Goal: Transaction & Acquisition: Book appointment/travel/reservation

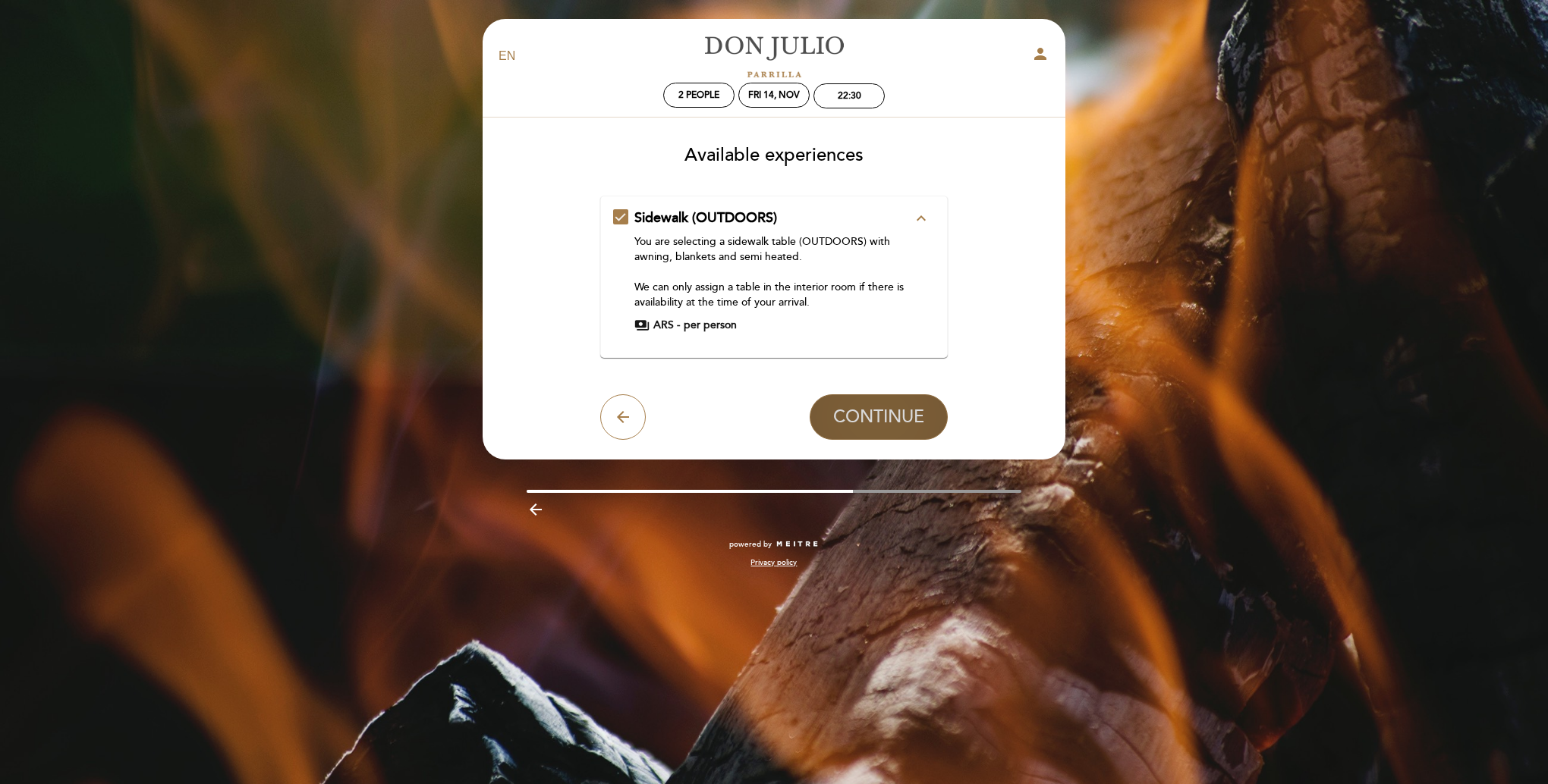
click at [885, 416] on span "CONTINUE" at bounding box center [879, 417] width 91 height 21
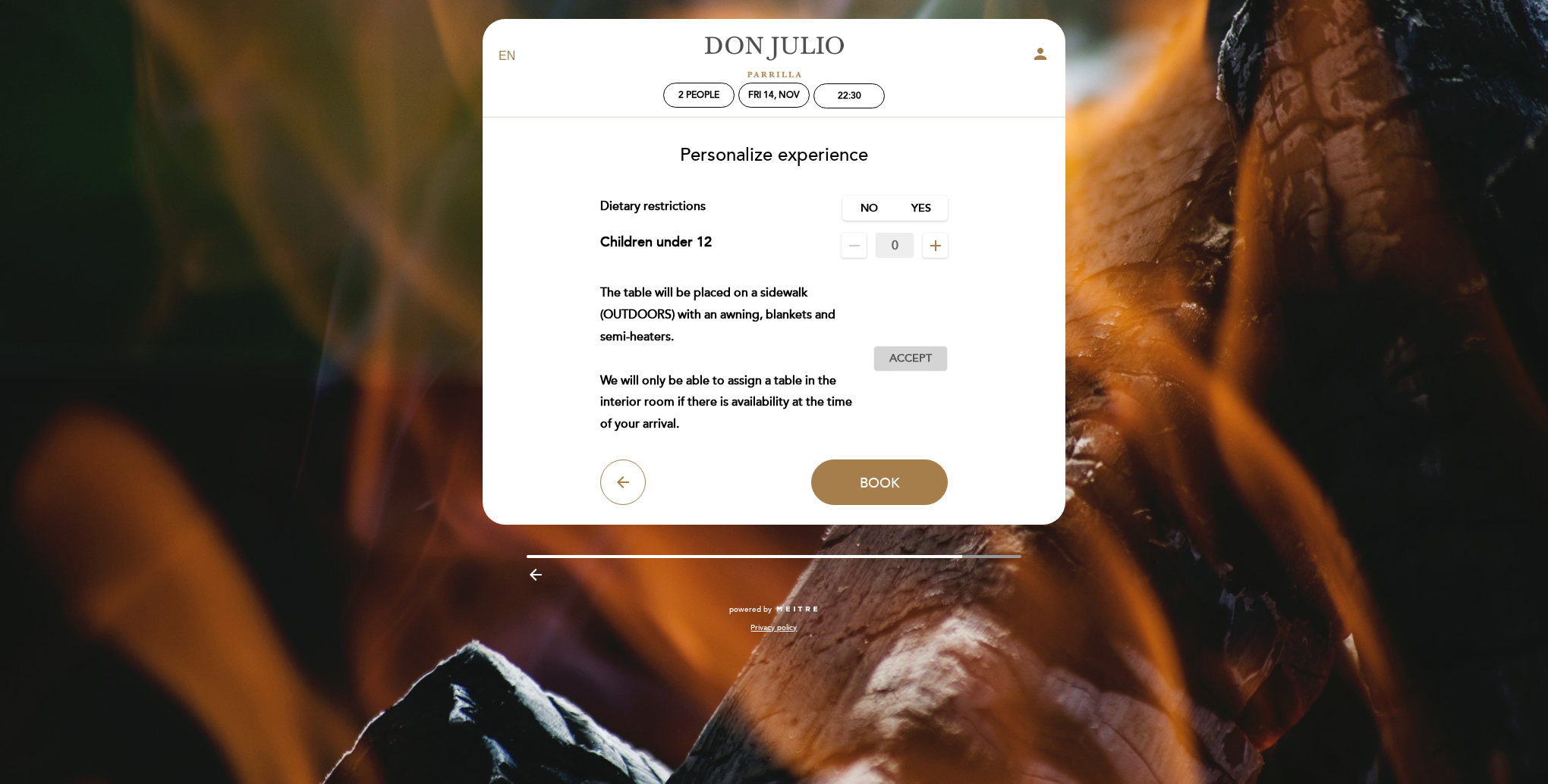
click at [899, 358] on span "Accept" at bounding box center [910, 359] width 43 height 16
click at [882, 487] on span "Book" at bounding box center [880, 482] width 40 height 17
click at [877, 485] on span "Book" at bounding box center [880, 482] width 40 height 17
click at [622, 483] on icon "arrow_back" at bounding box center [622, 482] width 18 height 18
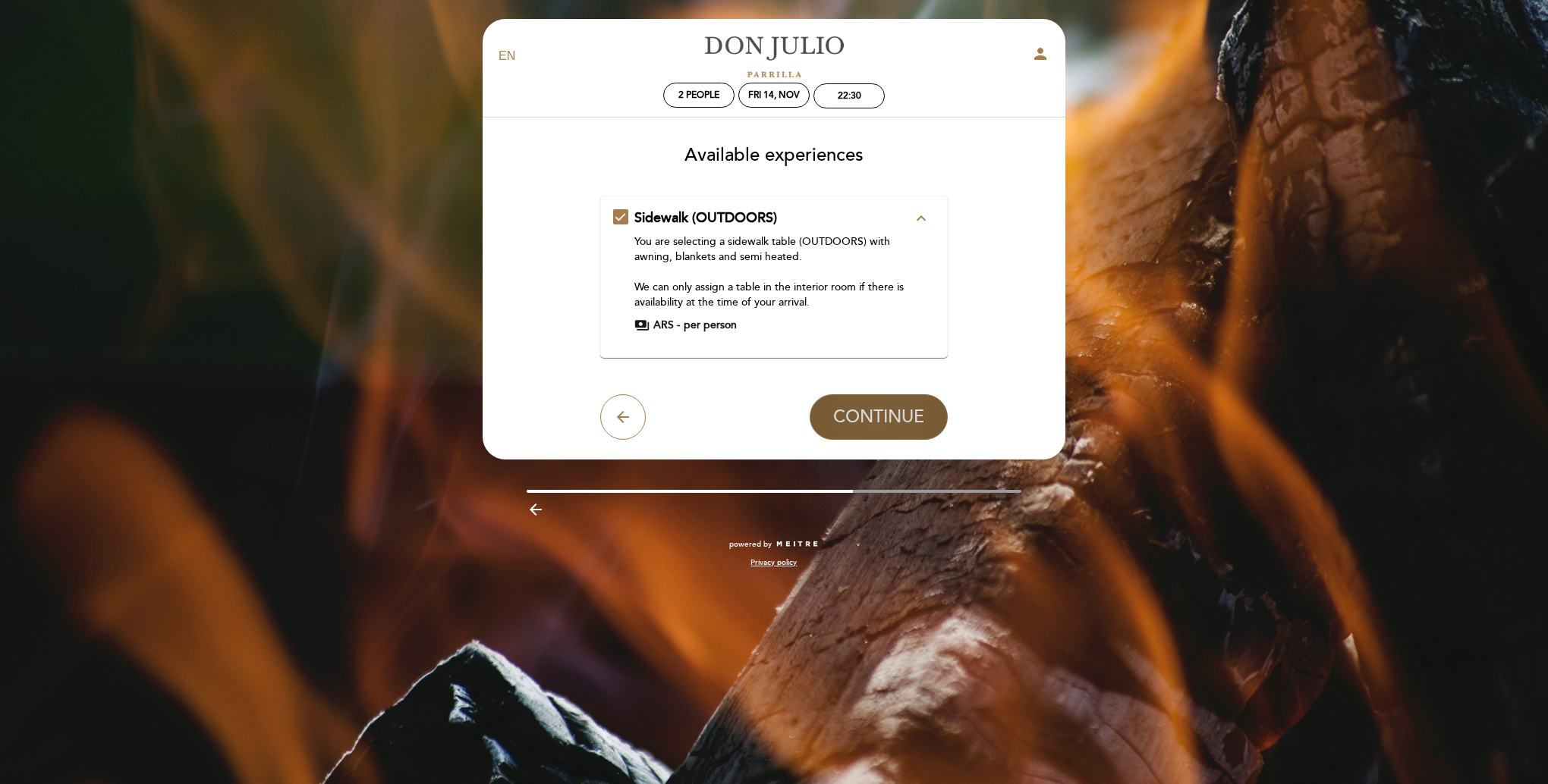
click at [889, 422] on span "CONTINUE" at bounding box center [879, 417] width 91 height 21
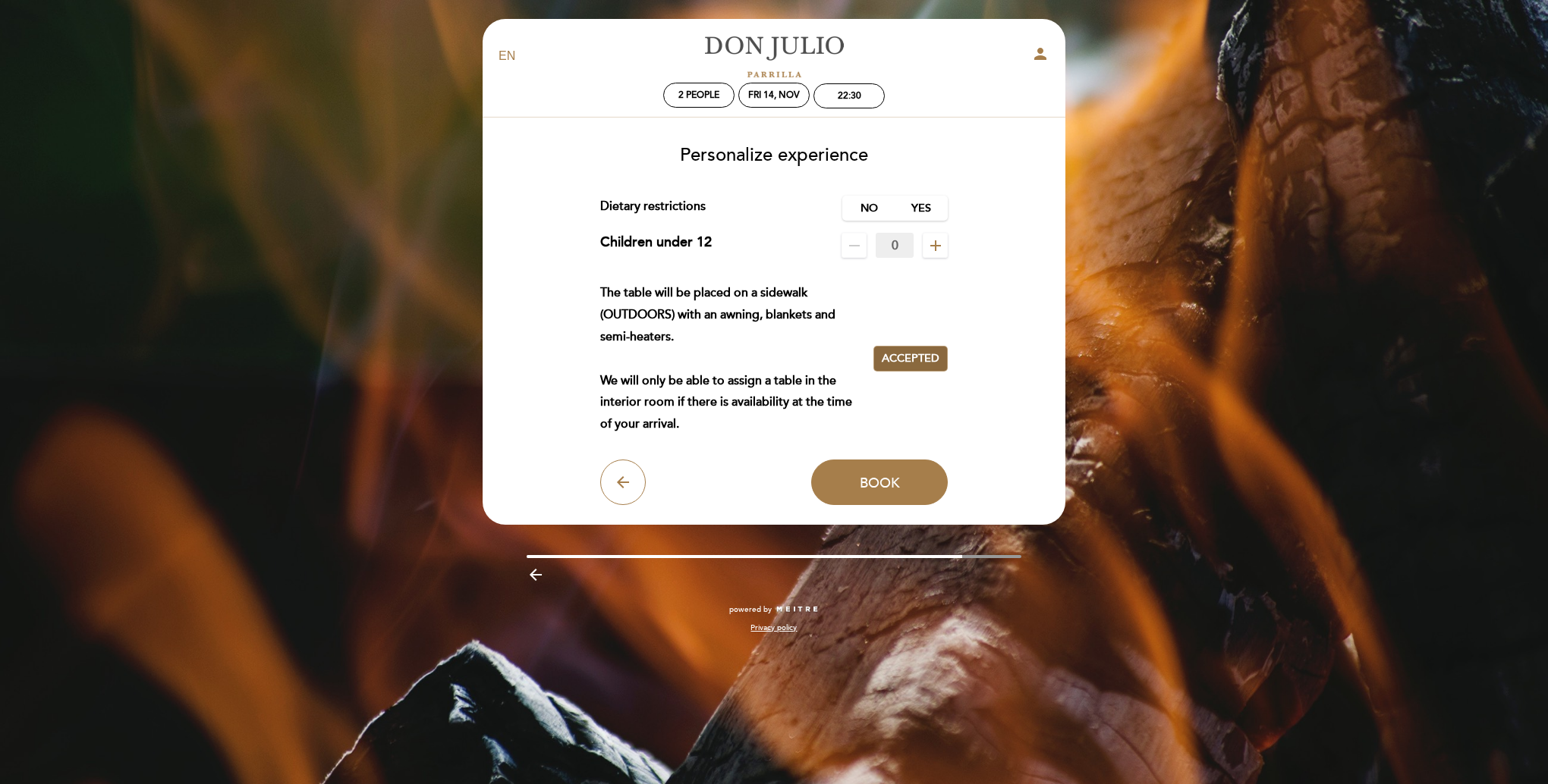
click at [911, 359] on span "Accepted" at bounding box center [910, 359] width 58 height 16
click at [906, 360] on span "Accept" at bounding box center [910, 359] width 43 height 16
click at [877, 484] on span "Book" at bounding box center [880, 482] width 40 height 17
click at [693, 92] on span "2 people" at bounding box center [699, 95] width 41 height 11
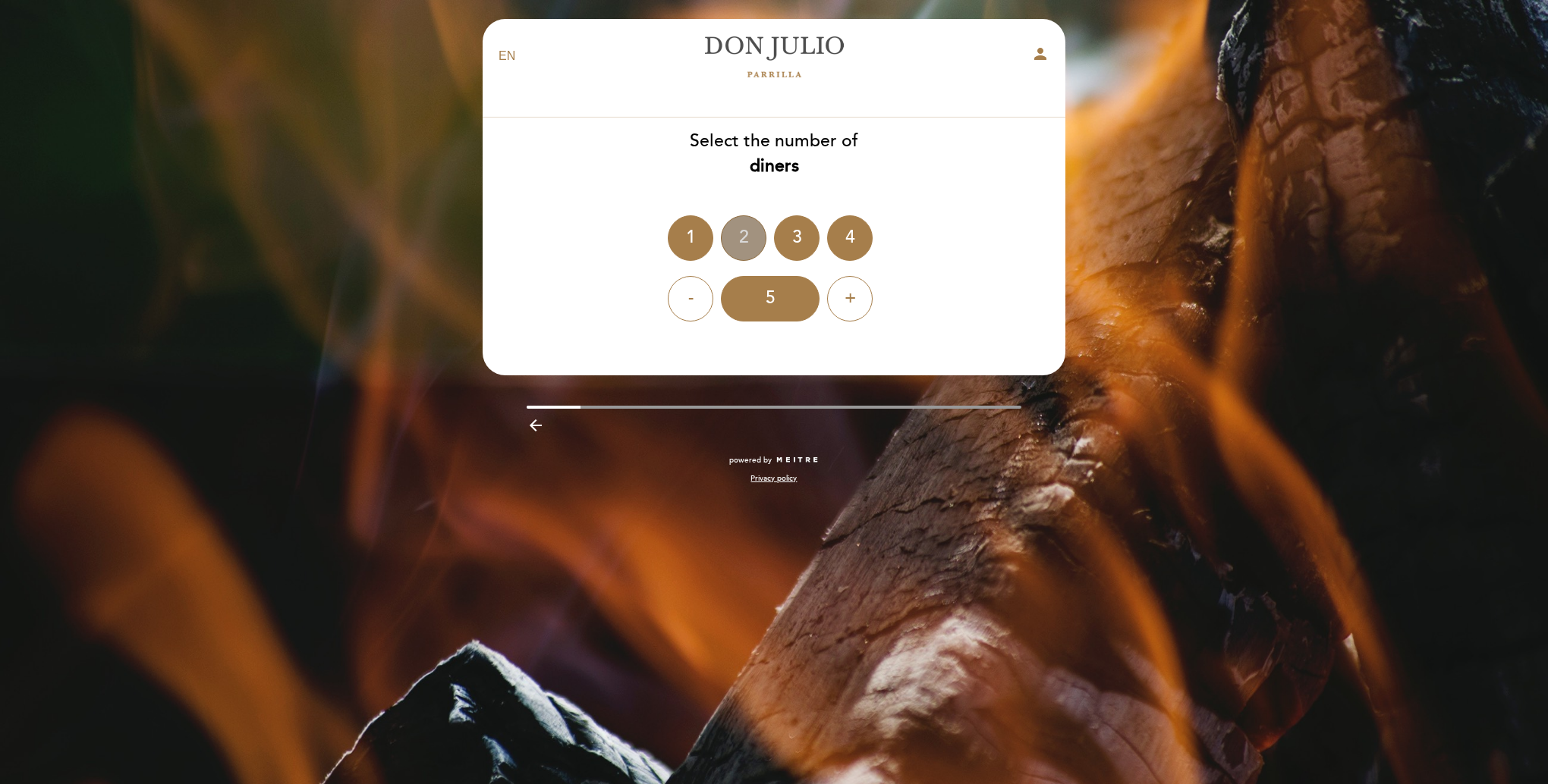
click at [740, 240] on div "2" at bounding box center [744, 238] width 46 height 46
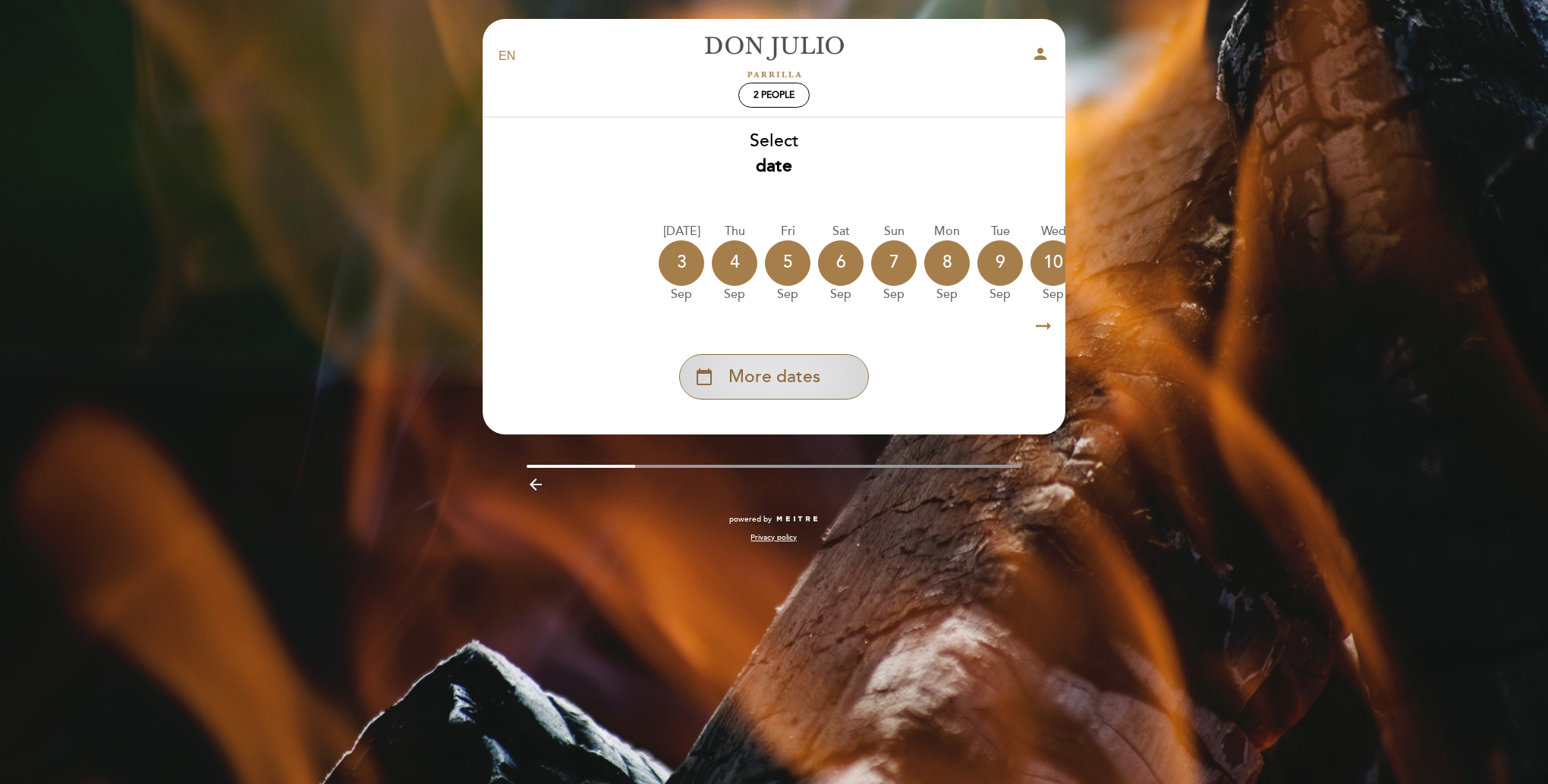
click at [752, 385] on span "More dates" at bounding box center [774, 377] width 91 height 25
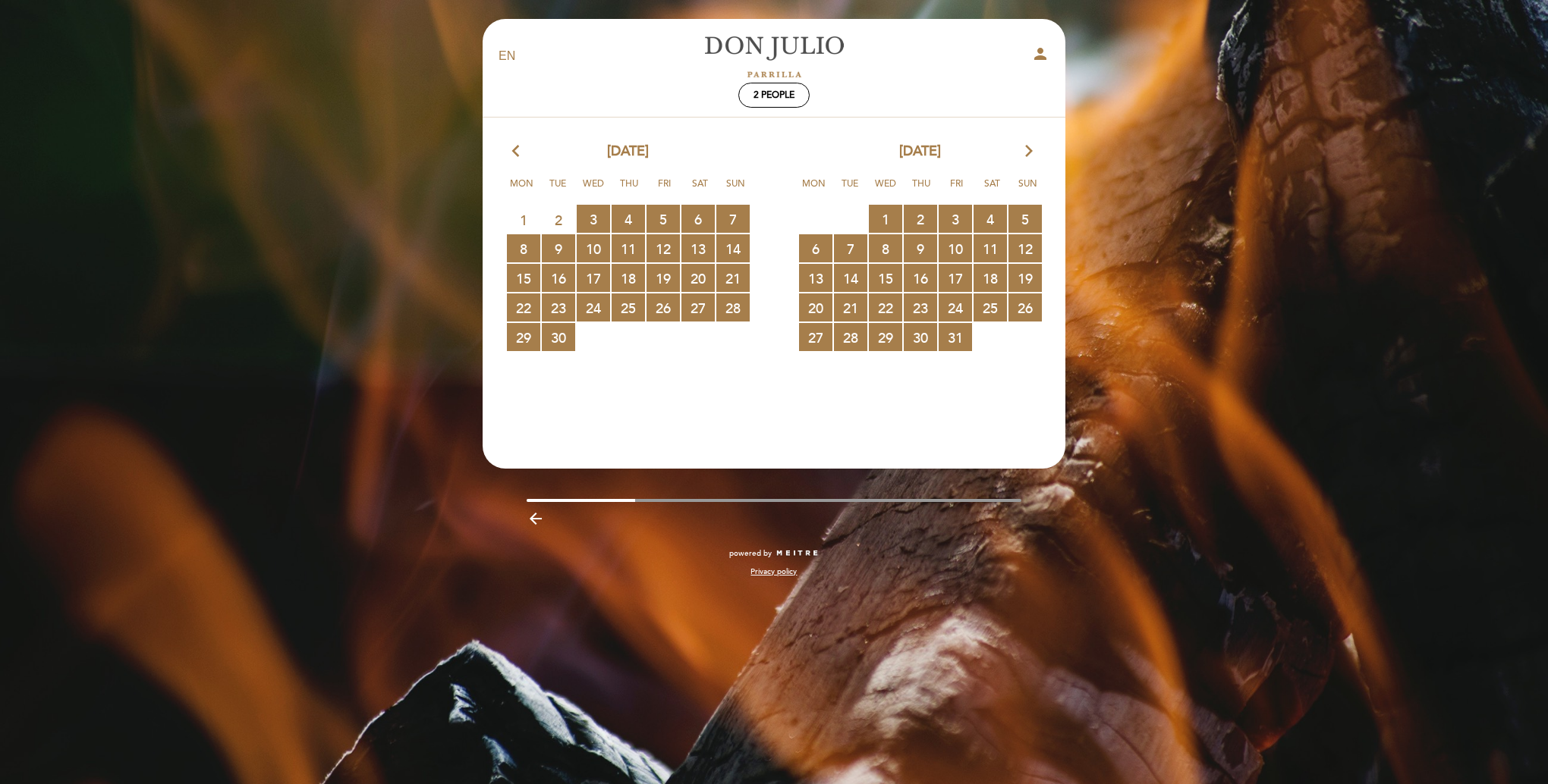
click at [1029, 152] on icon "arrow_forward_ios" at bounding box center [1028, 152] width 14 height 20
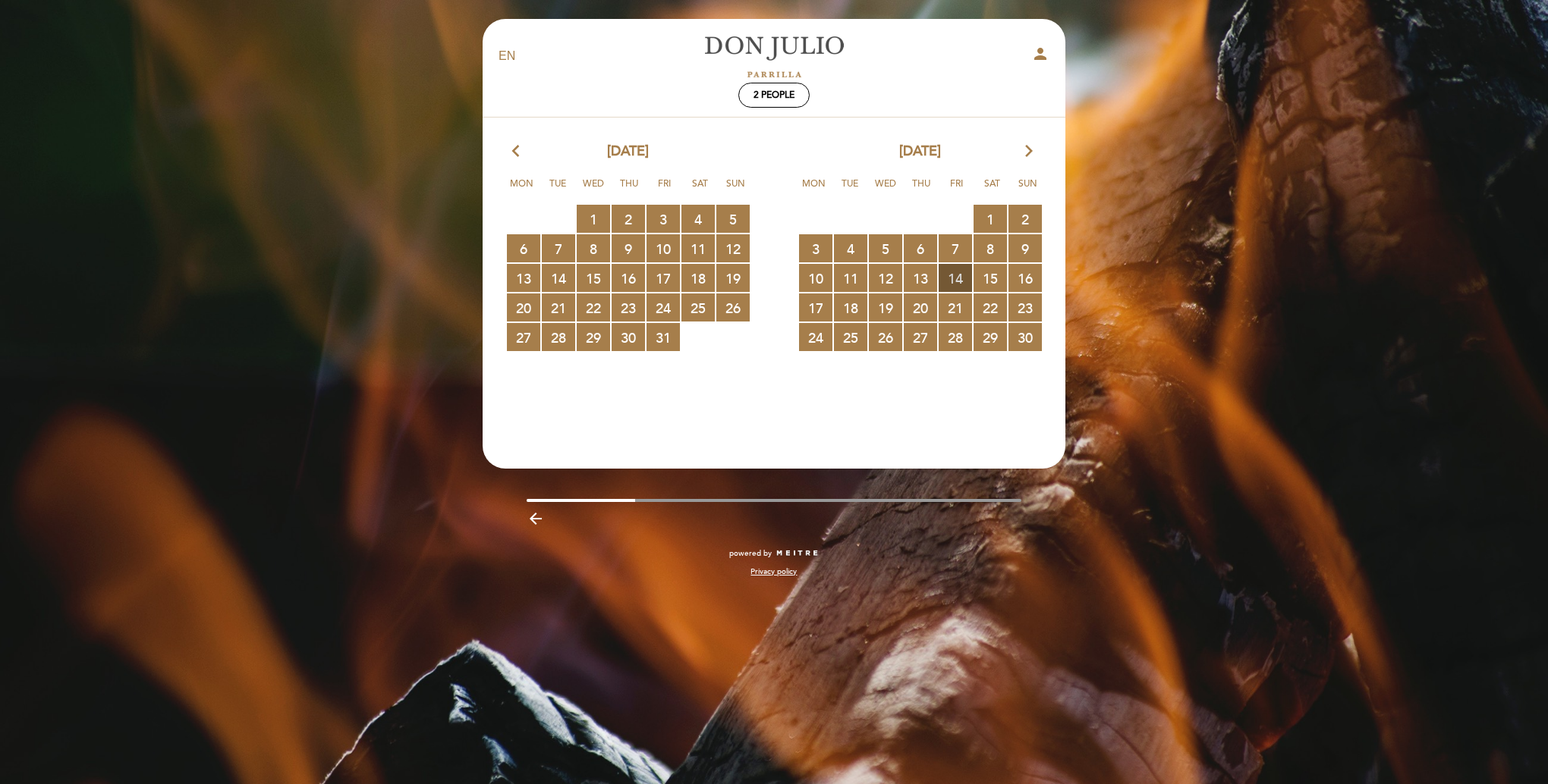
click at [955, 277] on span "14 RESERVATIONS AVAILABLE" at bounding box center [955, 277] width 34 height 28
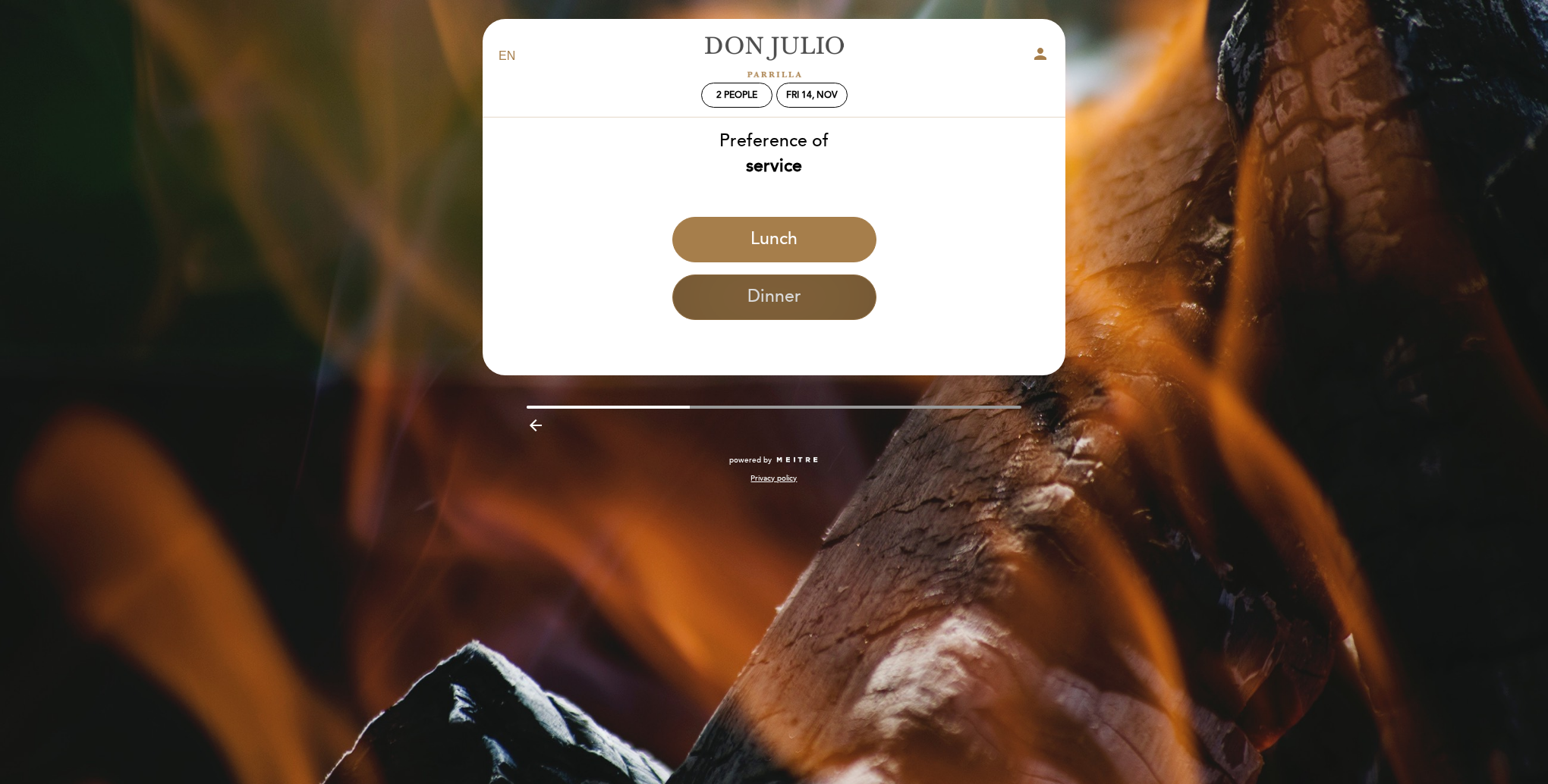
click at [774, 300] on button "Dinner" at bounding box center [774, 297] width 204 height 46
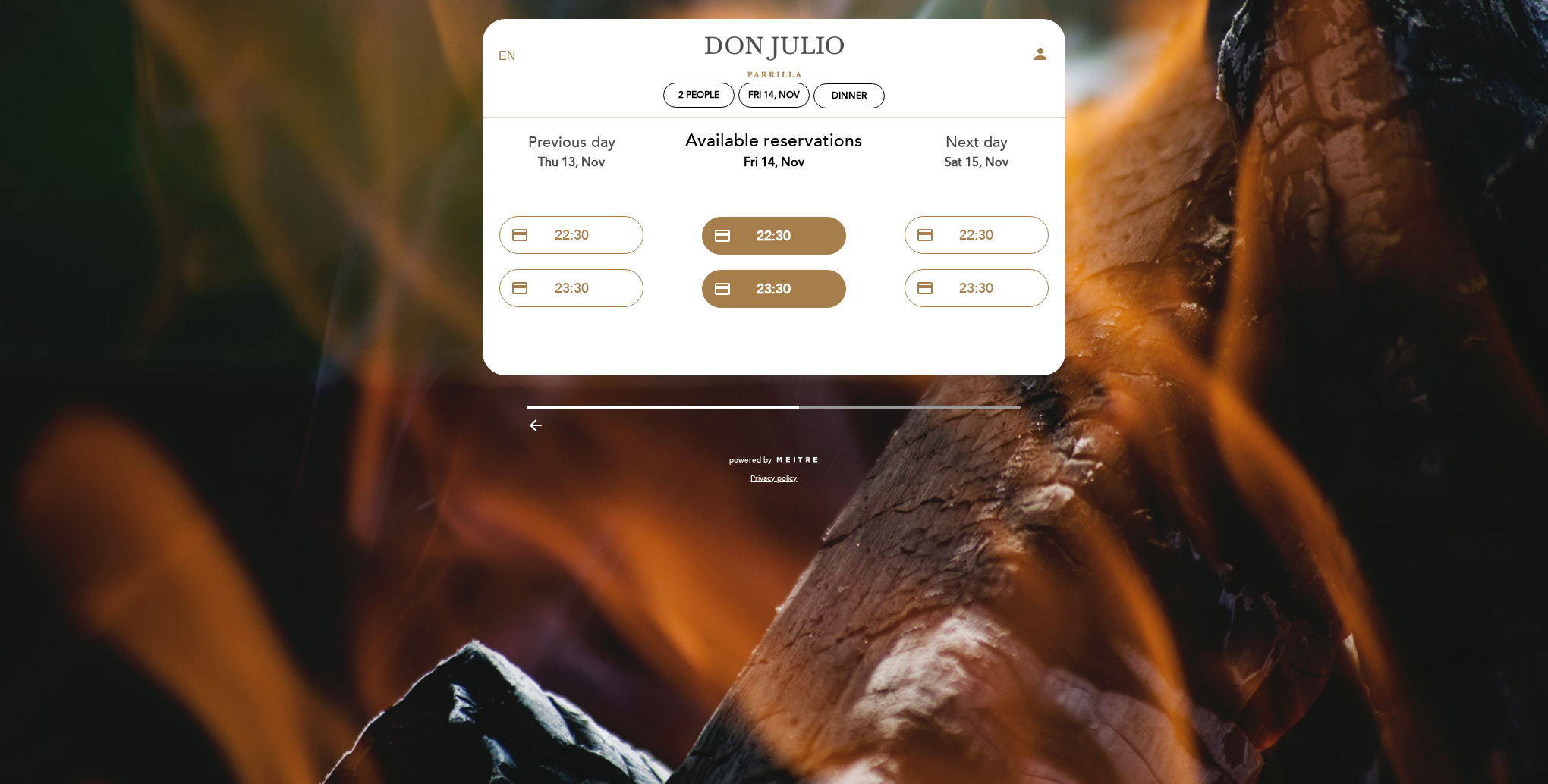
click at [505, 56] on select "EN ES PT" at bounding box center [508, 57] width 18 height 18
select select "es"
click at [499, 48] on select "EN ES PT" at bounding box center [508, 57] width 18 height 18
